Goal: Task Accomplishment & Management: Complete application form

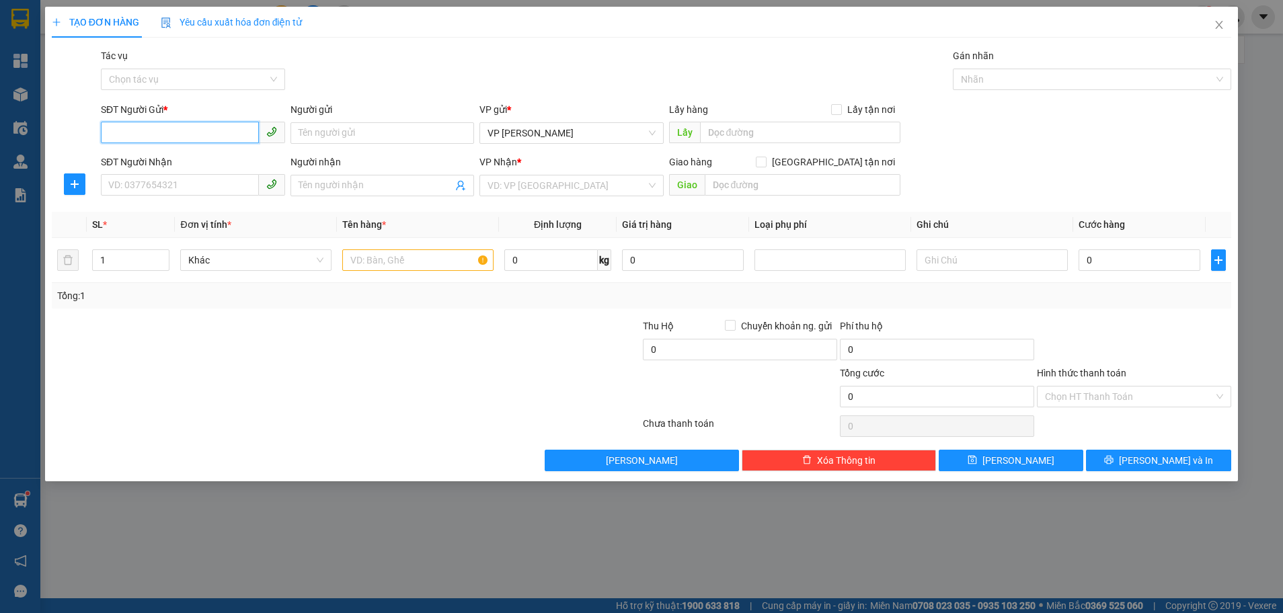
click at [188, 138] on input "SĐT Người Gửi *" at bounding box center [180, 133] width 158 height 22
type input "0368837526"
click at [140, 153] on div "0368837526" at bounding box center [193, 160] width 168 height 15
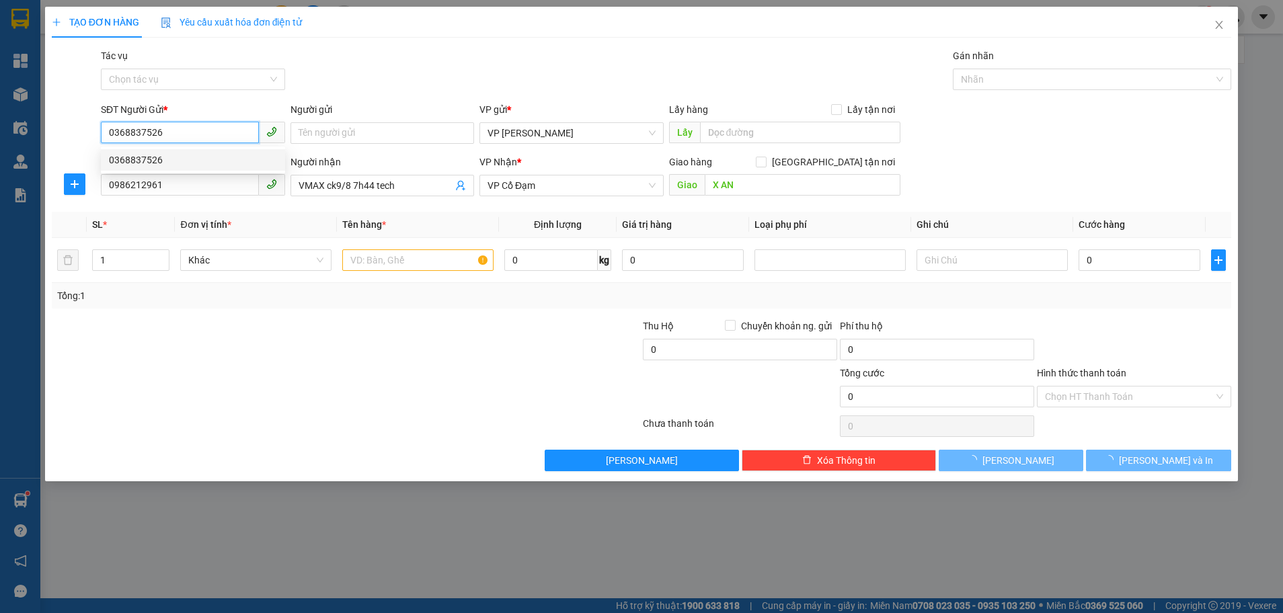
type input "0986212961"
type input "VMAX ck9/8 7h44 tech"
type input "X AN"
type input "150.000"
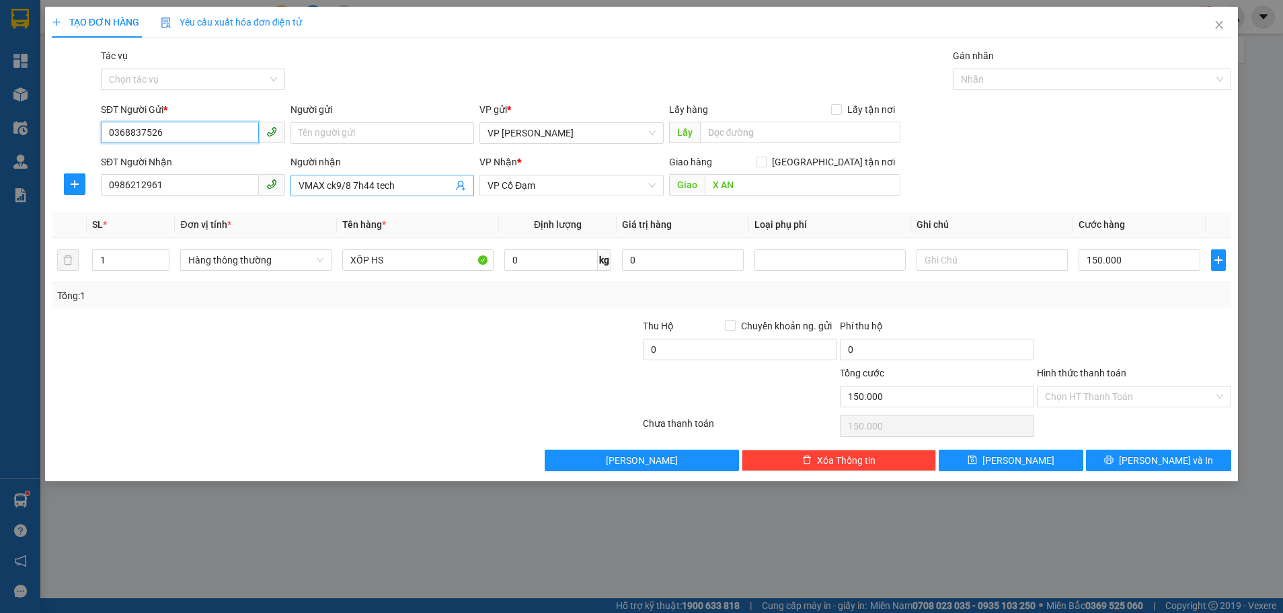
type input "0368837526"
click at [413, 190] on input "VMAX ck9/8 7h44 tech" at bounding box center [376, 185] width 155 height 15
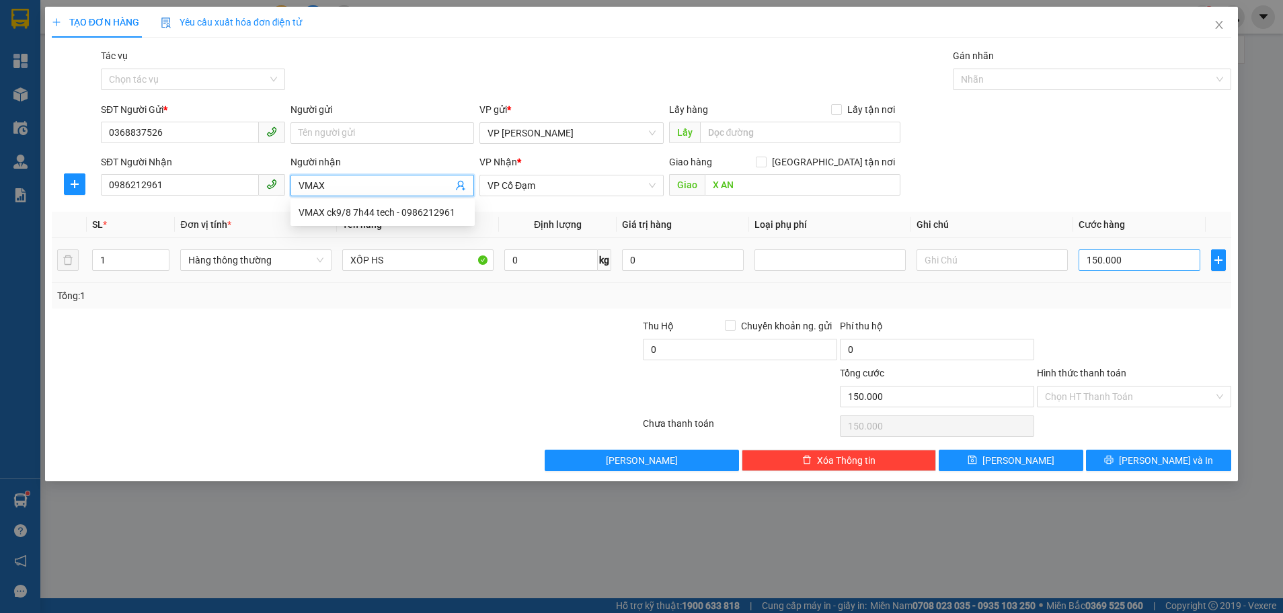
type input "VMAX"
click at [1128, 262] on input "150.000" at bounding box center [1140, 260] width 122 height 22
type input "0"
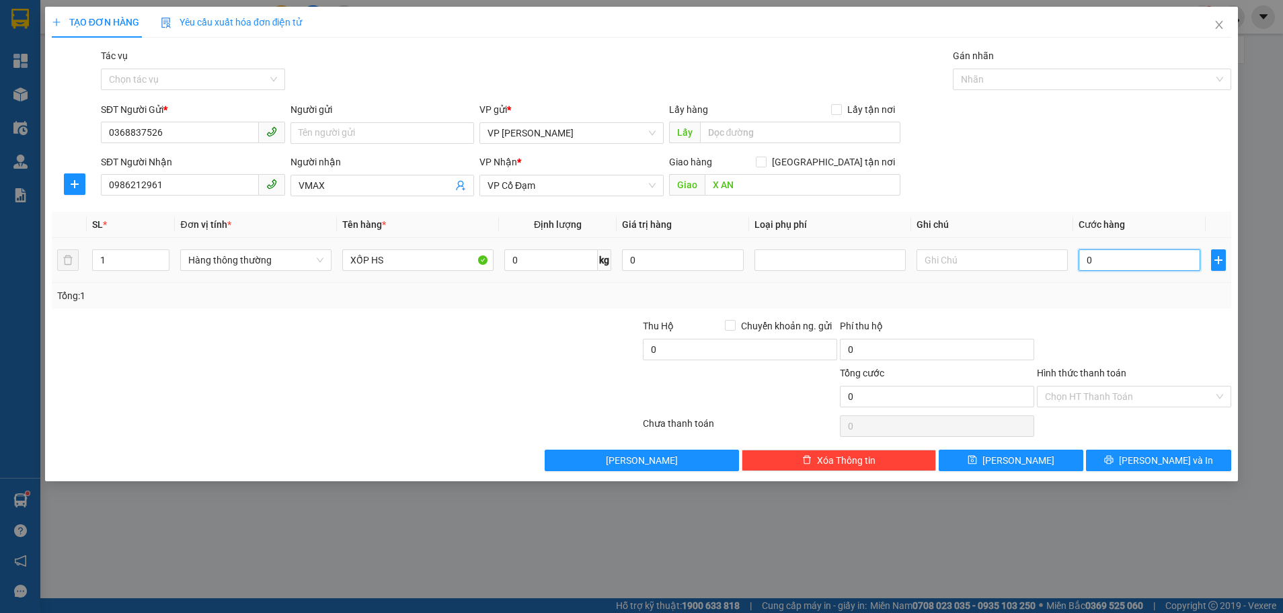
click at [1087, 262] on input "0" at bounding box center [1140, 260] width 122 height 22
type input "10"
type input "100"
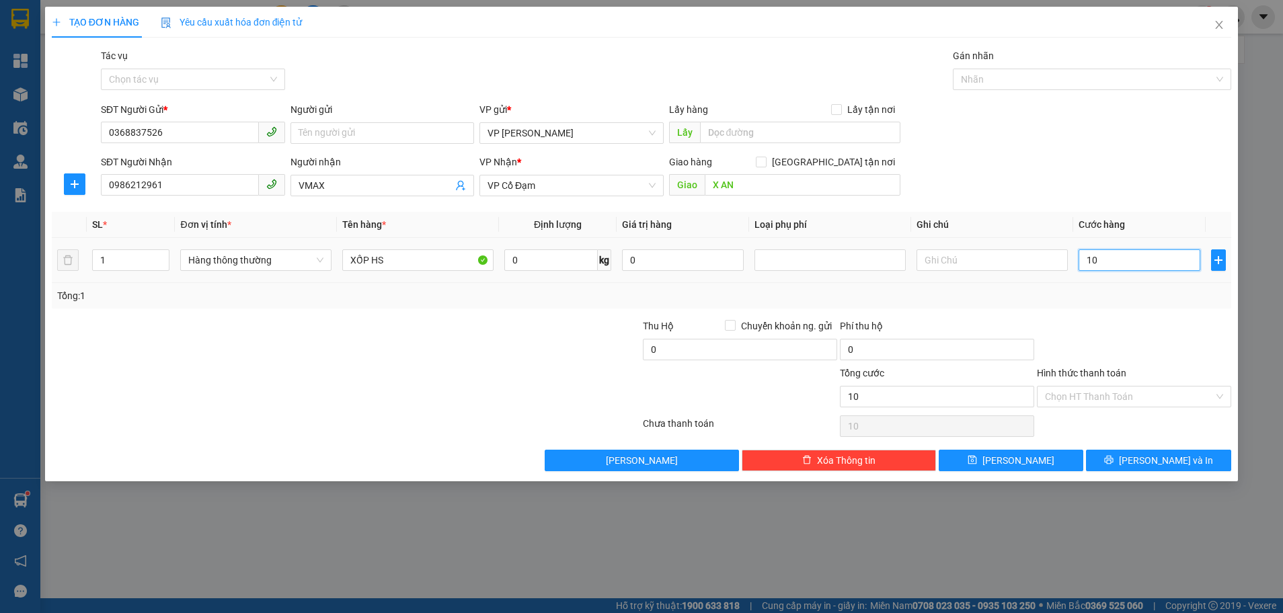
type input "100"
type input "100.000"
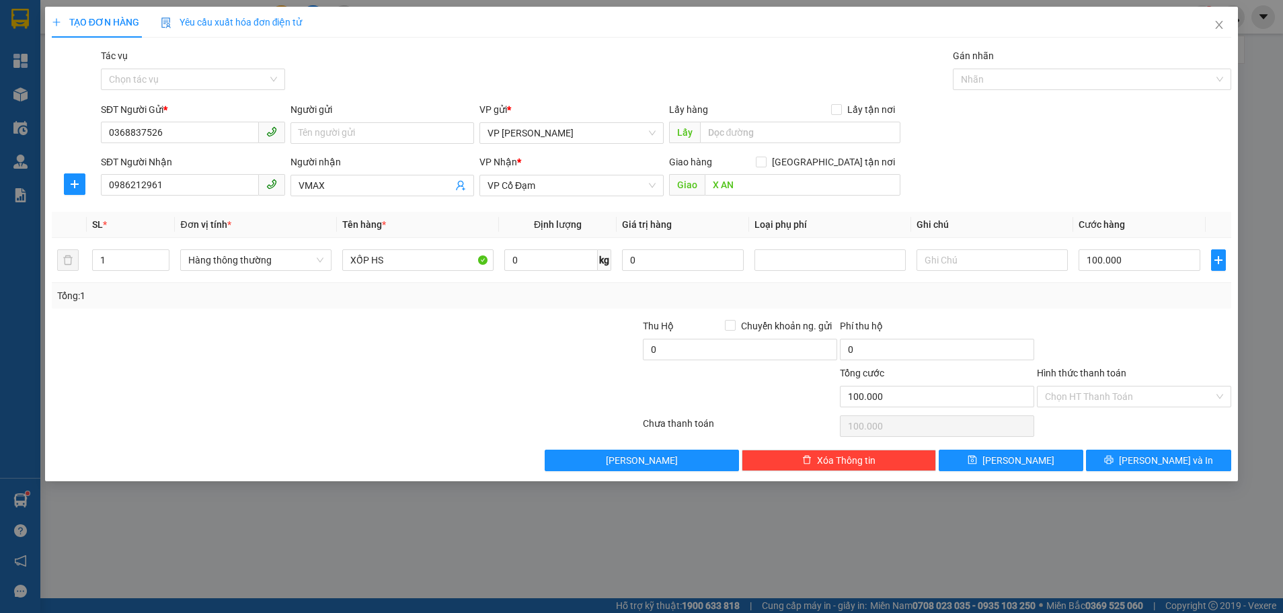
click at [1133, 350] on div at bounding box center [1133, 342] width 197 height 47
click at [1159, 463] on span "[PERSON_NAME] và In" at bounding box center [1166, 460] width 94 height 15
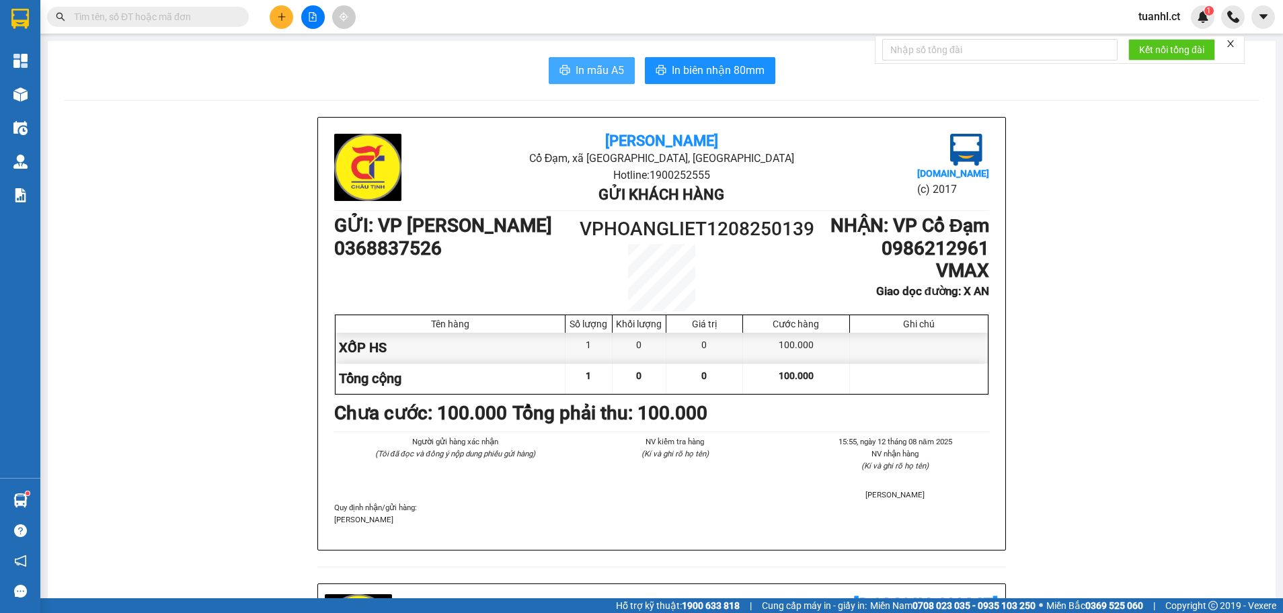
click at [601, 76] on span "In mẫu A5" at bounding box center [600, 70] width 48 height 17
click at [191, 17] on input "text" at bounding box center [153, 16] width 159 height 15
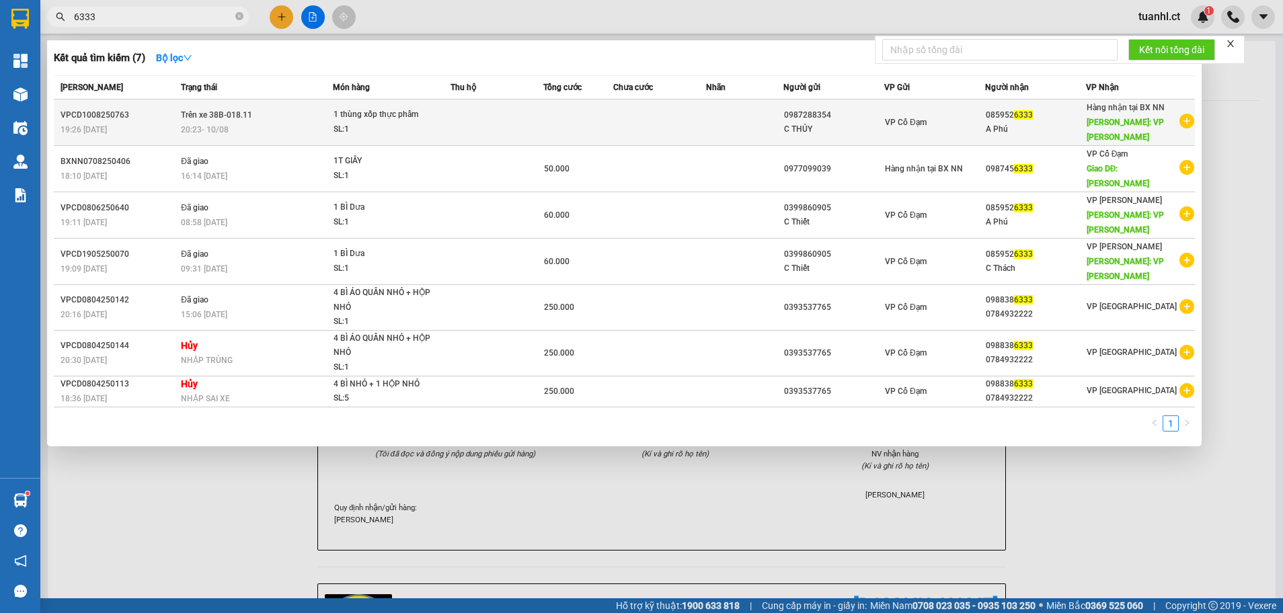
type input "6333"
click at [413, 130] on div "SL: 1" at bounding box center [384, 129] width 101 height 15
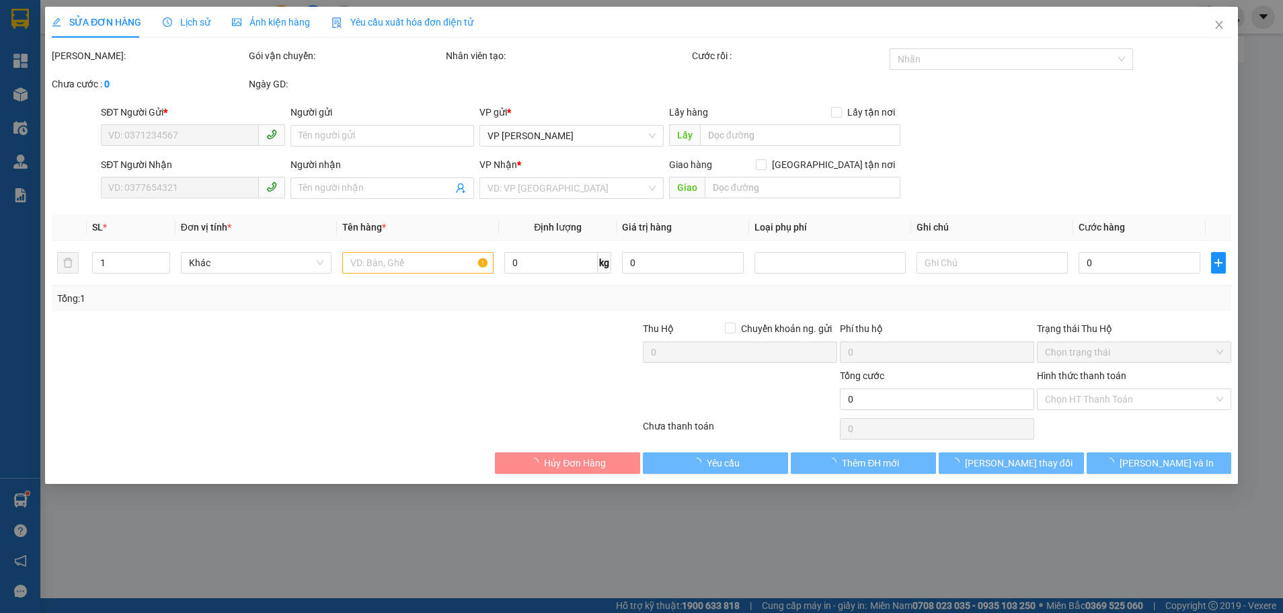
type input "0987288354"
type input "C THỦY"
type input "0859526333"
type input "A Phú"
type input "VP [PERSON_NAME]"
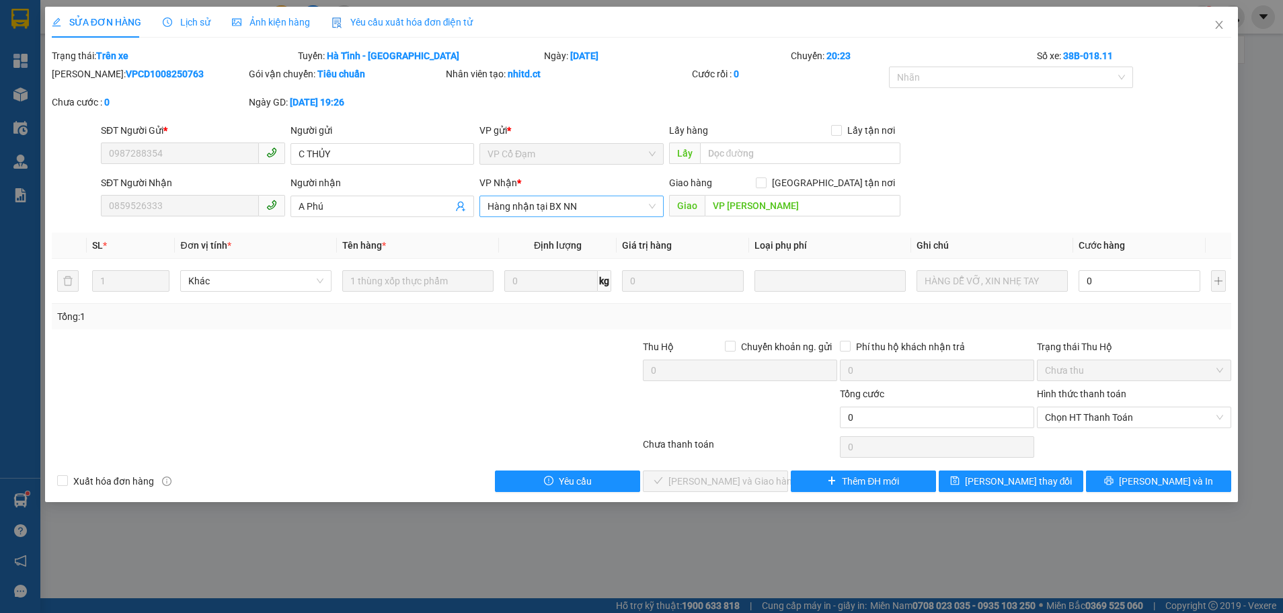
click at [624, 211] on span "Hàng nhận tại BX NN" at bounding box center [571, 206] width 168 height 20
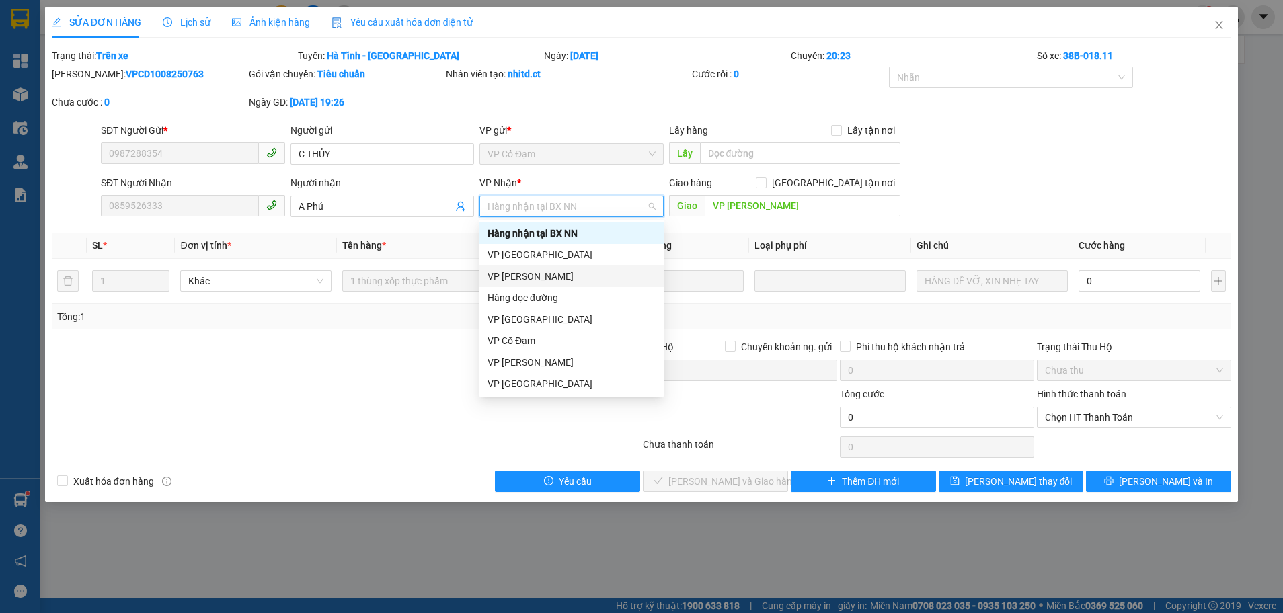
click at [523, 276] on div "VP [PERSON_NAME]" at bounding box center [571, 276] width 168 height 15
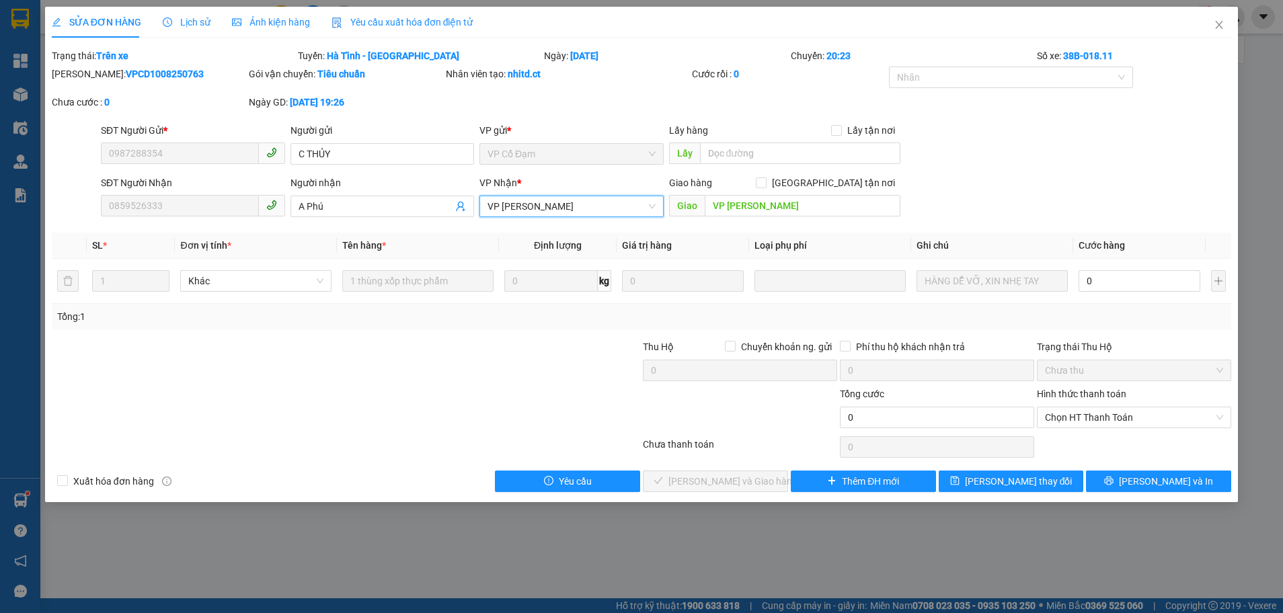
click at [613, 204] on span "VP [PERSON_NAME]" at bounding box center [571, 206] width 168 height 20
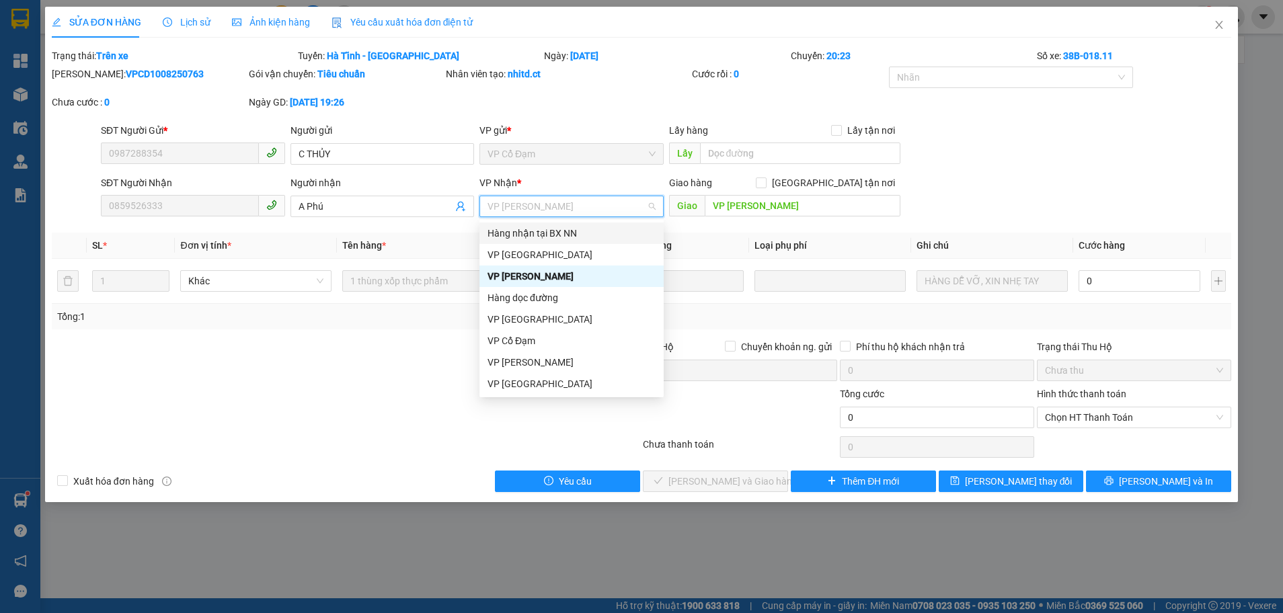
click at [537, 239] on div "Hàng nhận tại BX NN" at bounding box center [571, 233] width 168 height 15
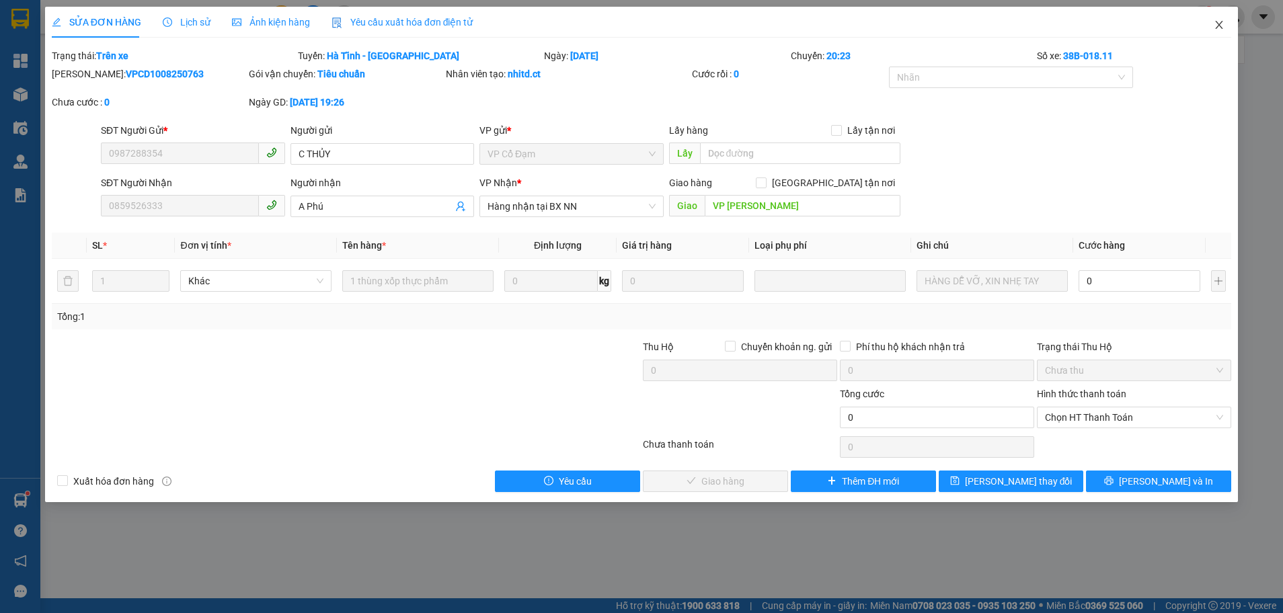
click at [1220, 26] on icon "close" at bounding box center [1219, 25] width 7 height 8
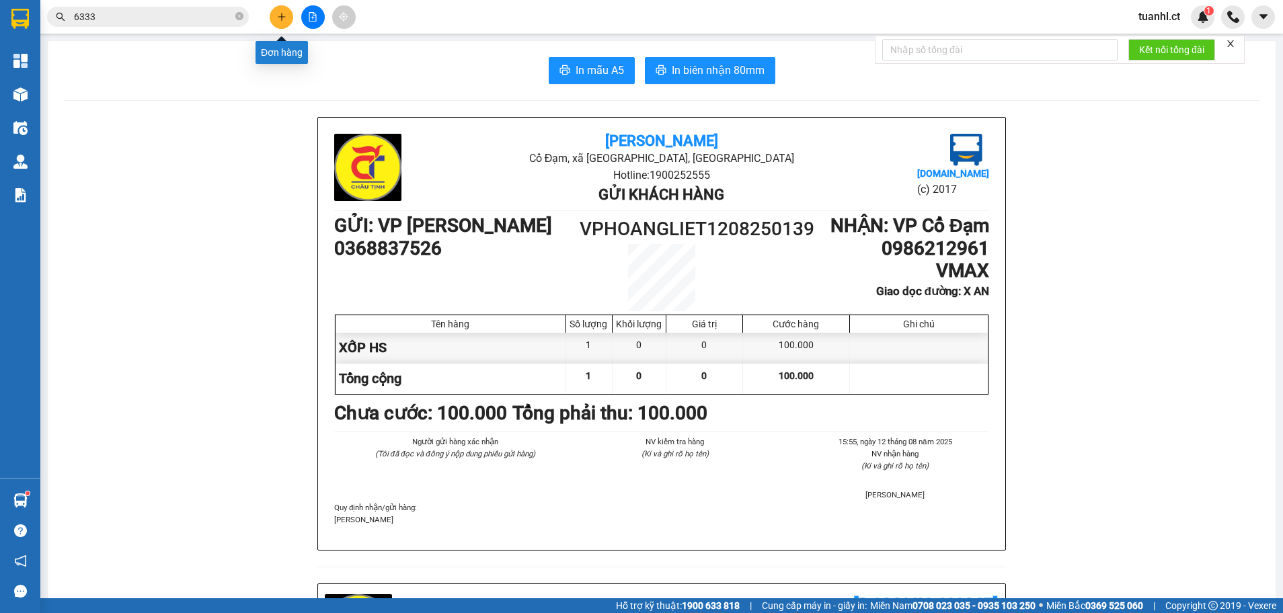
click at [272, 11] on button at bounding box center [282, 17] width 24 height 24
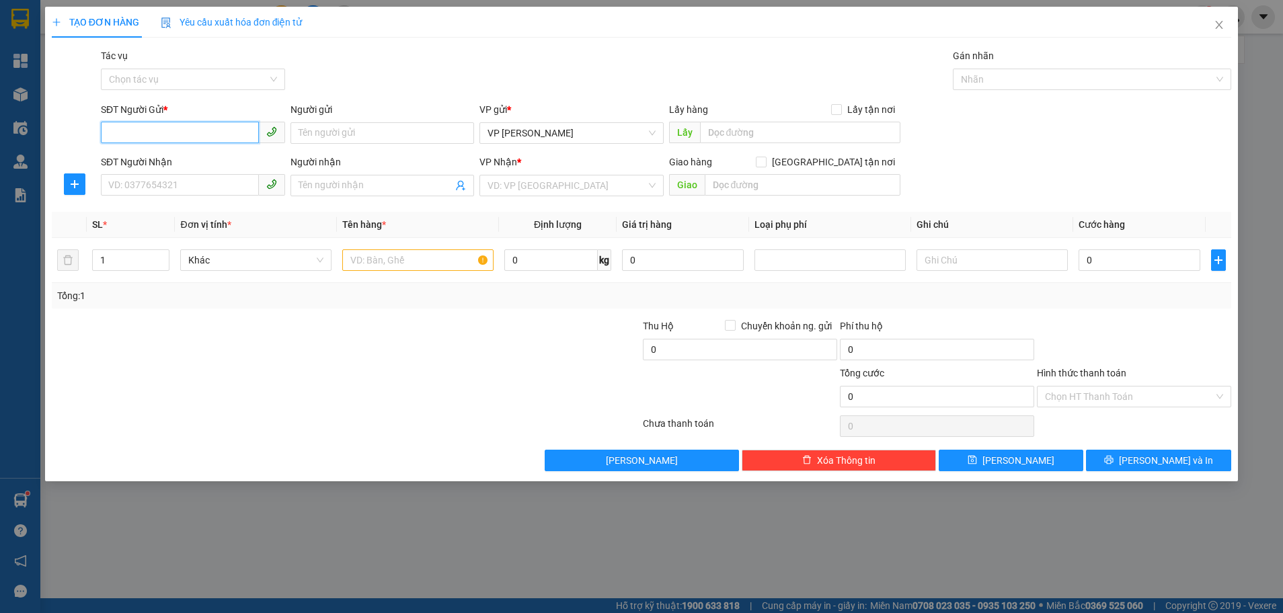
click at [155, 127] on input "SĐT Người Gửi *" at bounding box center [180, 133] width 158 height 22
type input "0388531911"
click at [391, 134] on input "Người gửi" at bounding box center [382, 133] width 184 height 22
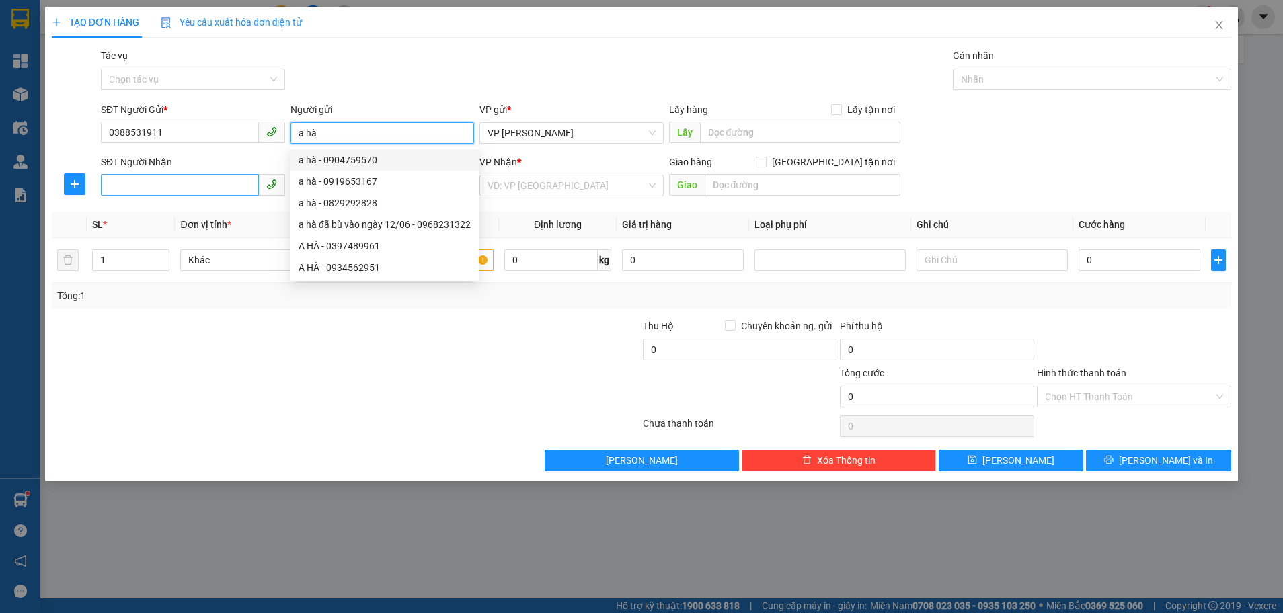
type input "a hà"
click at [143, 186] on input "SĐT Người Nhận" at bounding box center [180, 185] width 158 height 22
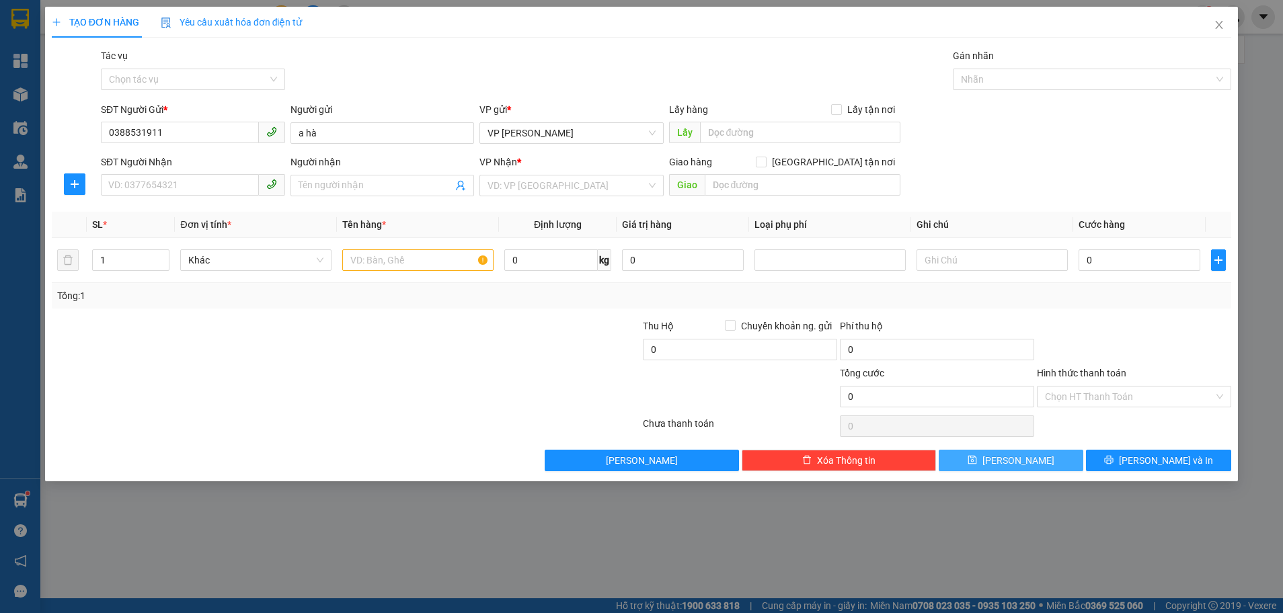
click at [1014, 465] on span "[PERSON_NAME]" at bounding box center [1018, 460] width 72 height 15
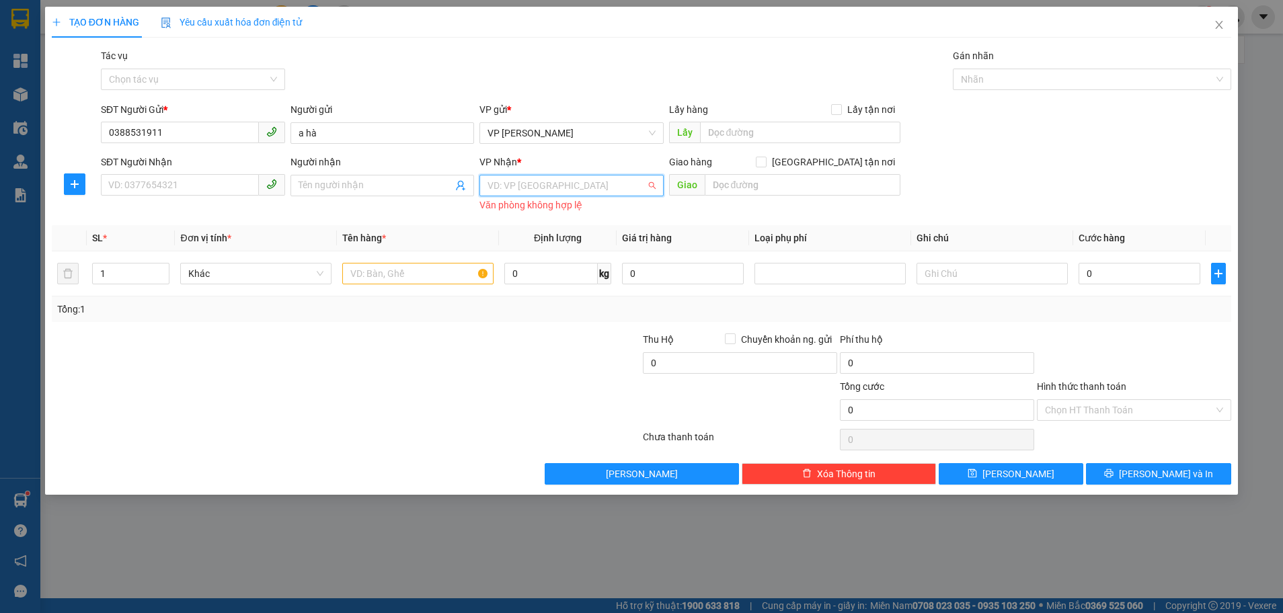
click at [553, 185] on input "search" at bounding box center [566, 185] width 159 height 20
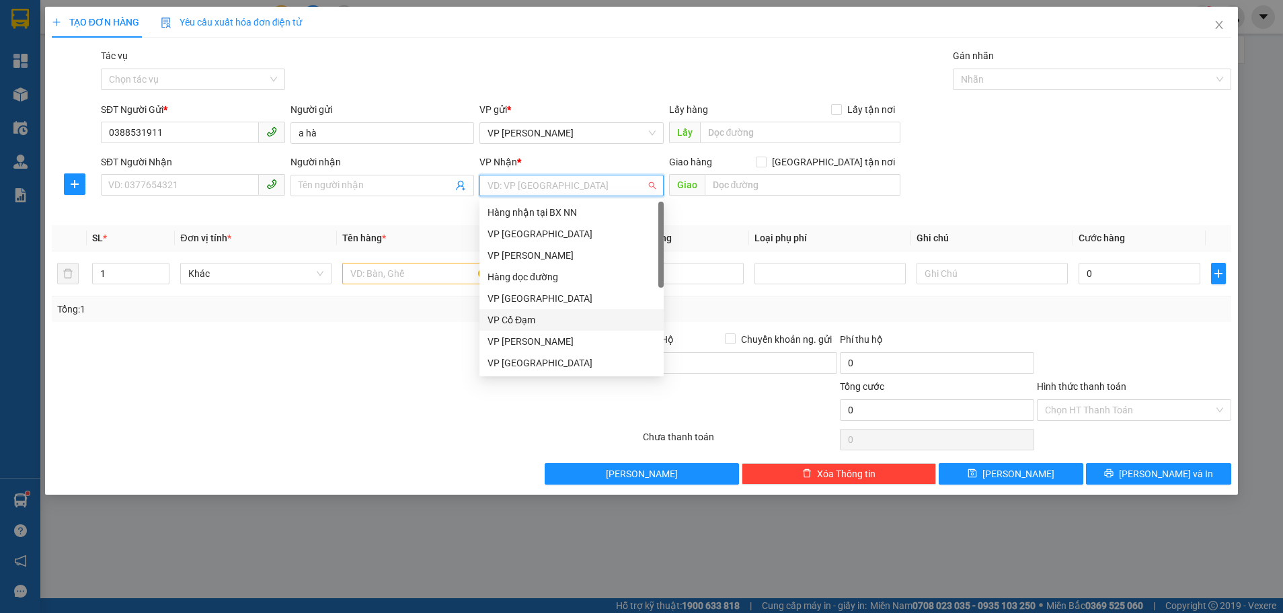
click at [535, 319] on div "VP Cổ Đạm" at bounding box center [571, 320] width 168 height 15
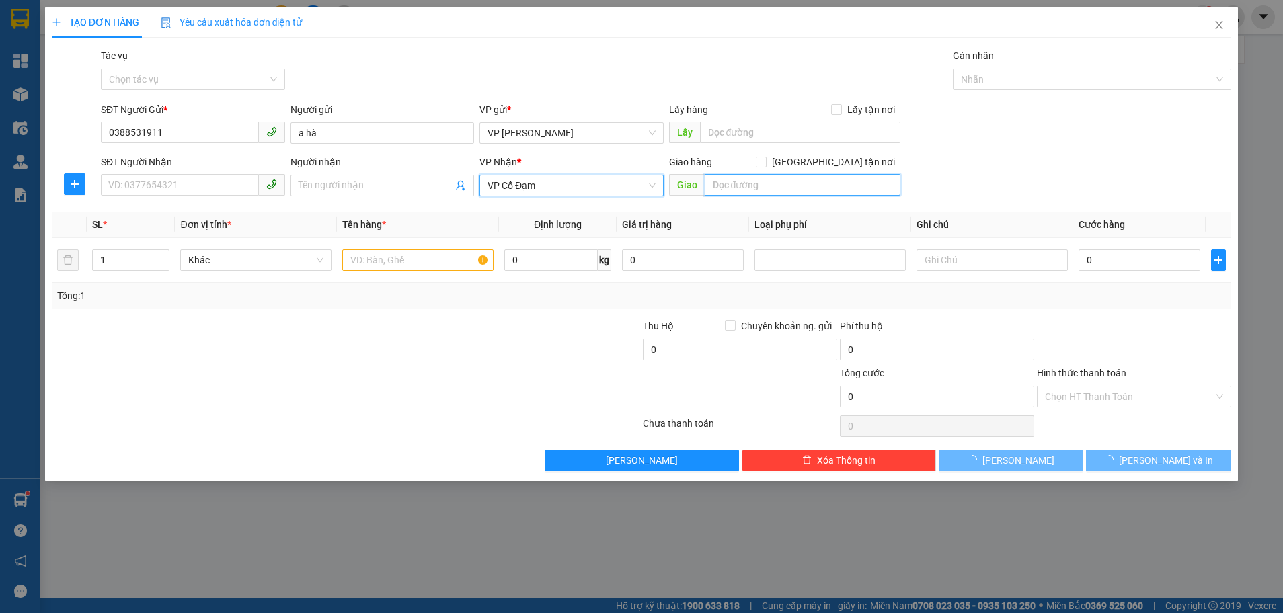
click at [748, 192] on input "text" at bounding box center [803, 185] width 196 height 22
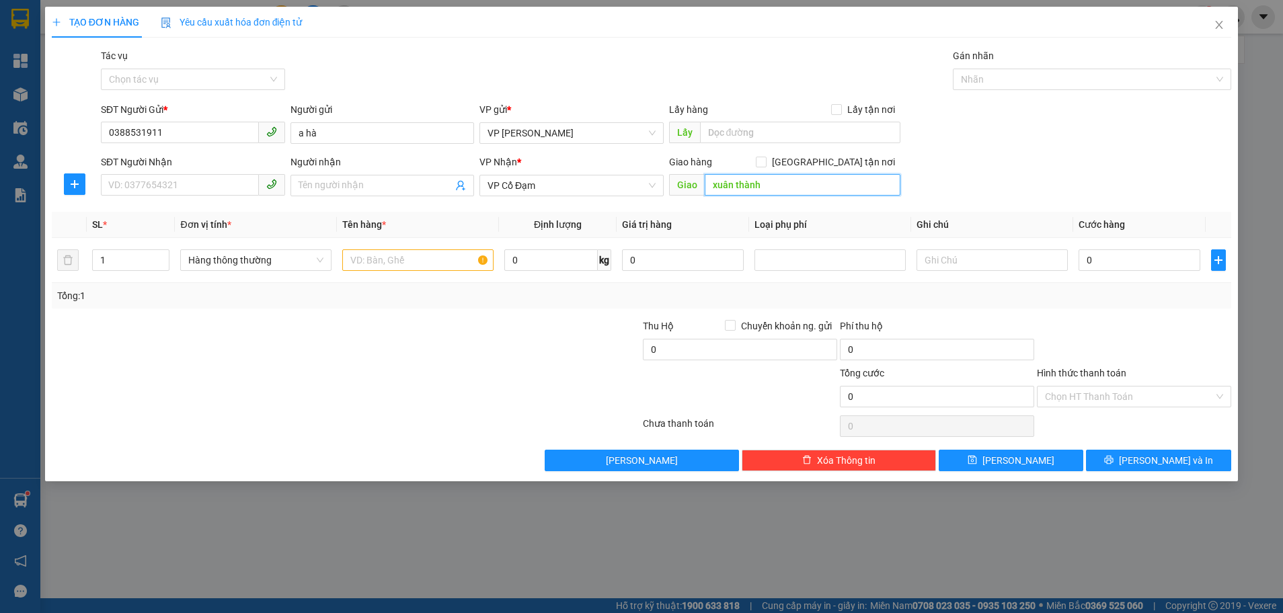
type input "xuân thành"
click at [126, 182] on input "SĐT Người Nhận" at bounding box center [180, 185] width 158 height 22
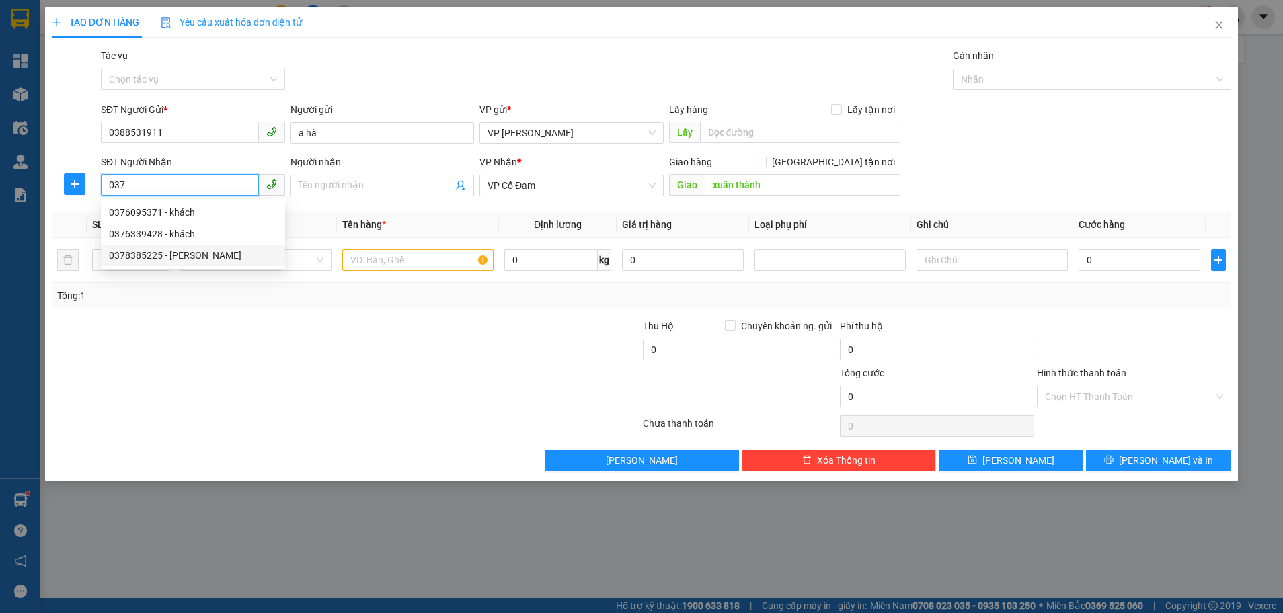
click at [135, 256] on div "0378385225 - [PERSON_NAME]" at bounding box center [193, 255] width 168 height 15
type input "0378385225"
type input "C HỒNG"
type input "[PERSON_NAME]"
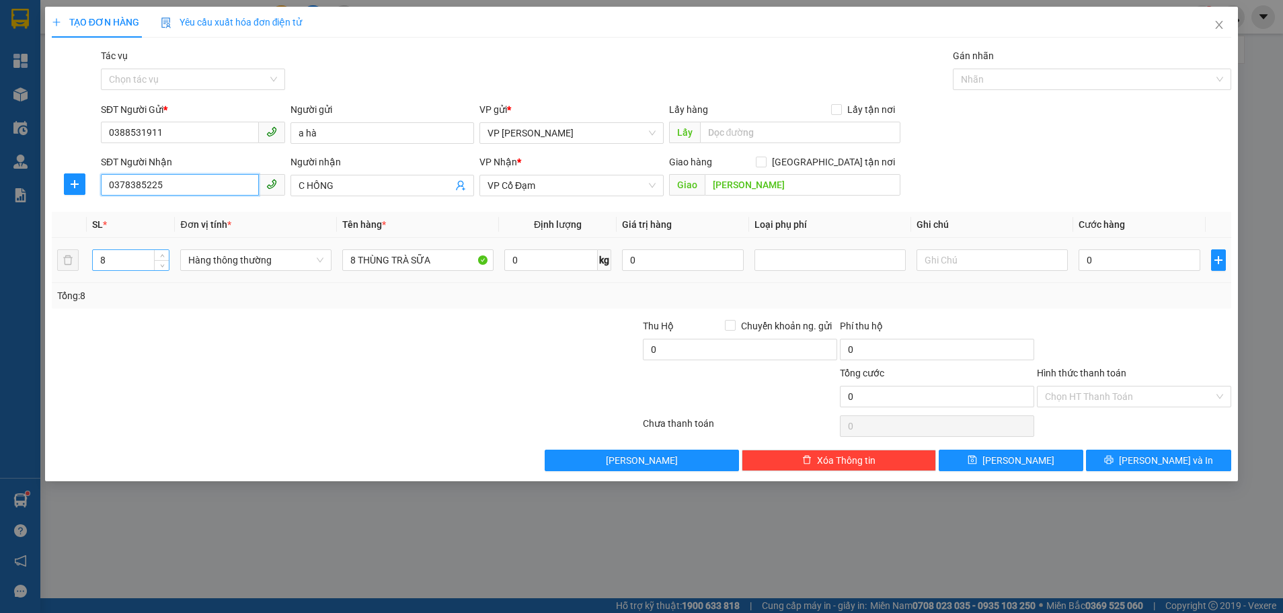
type input "0378385225"
click at [140, 264] on input "8" at bounding box center [131, 260] width 76 height 20
type input "5"
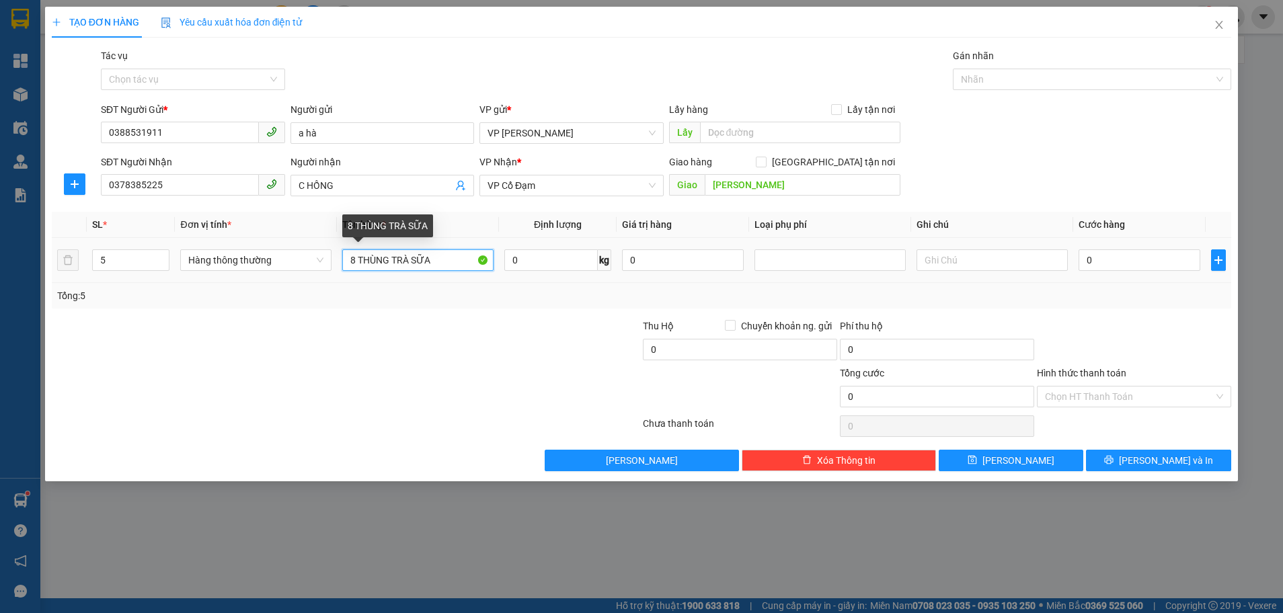
click at [445, 264] on input "8 THÙNG TRÀ SỮA" at bounding box center [417, 260] width 151 height 22
type input "8"
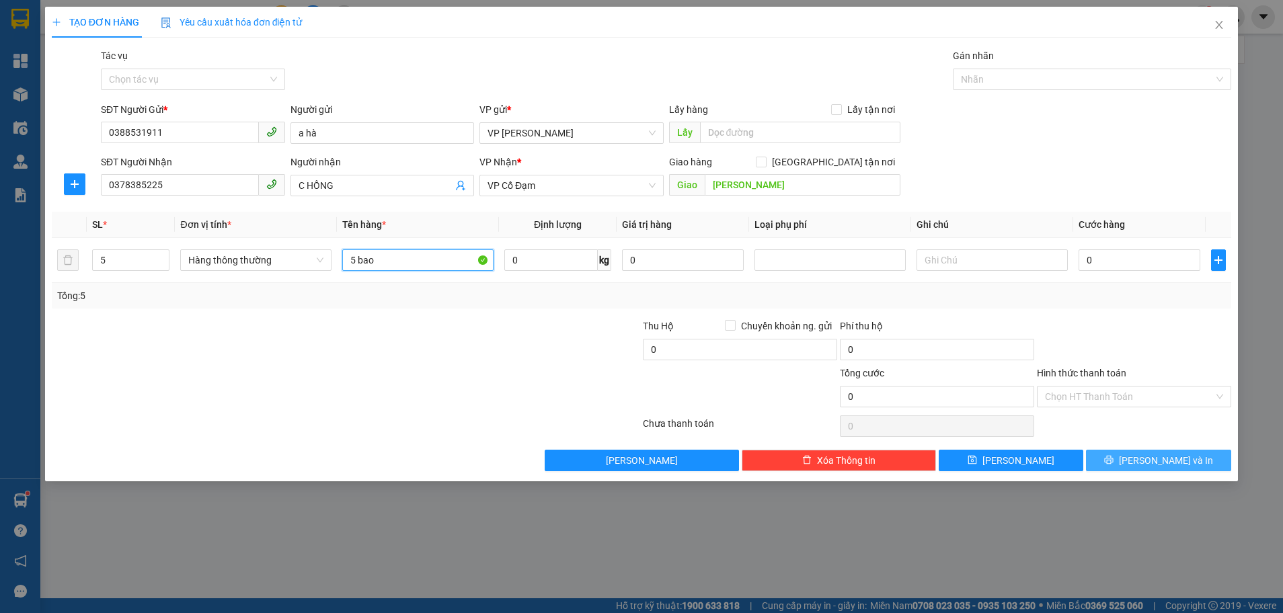
type input "5 bao"
click at [1144, 467] on button "[PERSON_NAME] và In" at bounding box center [1158, 461] width 145 height 22
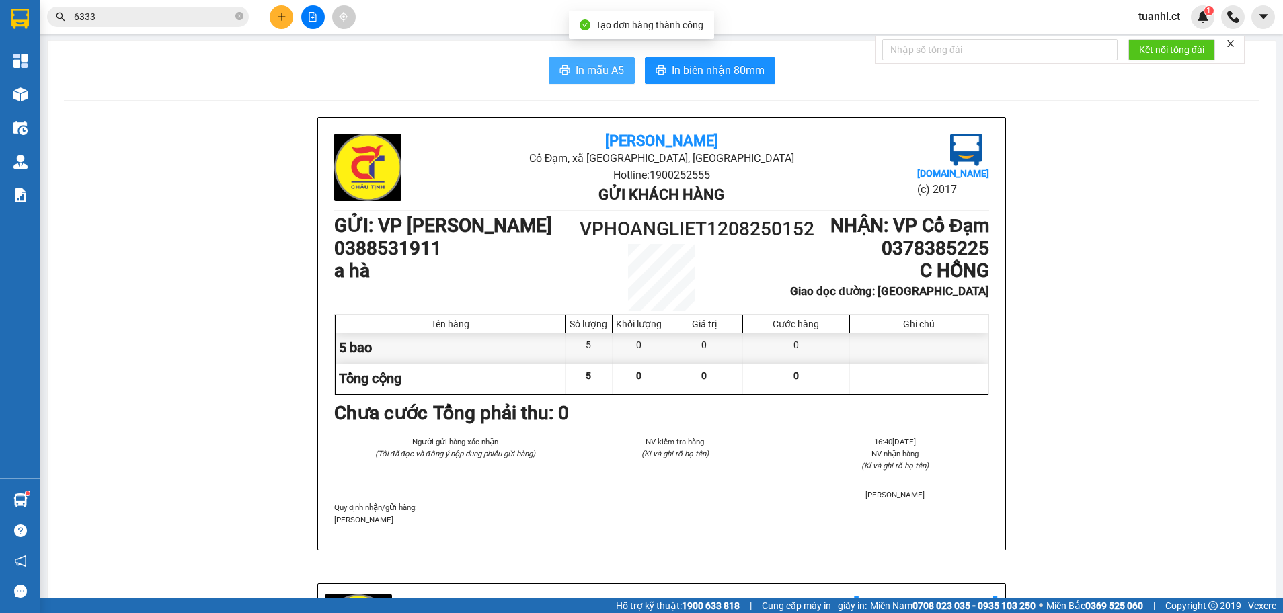
click at [580, 70] on span "In mẫu A5" at bounding box center [600, 70] width 48 height 17
